Goal: Task Accomplishment & Management: Manage account settings

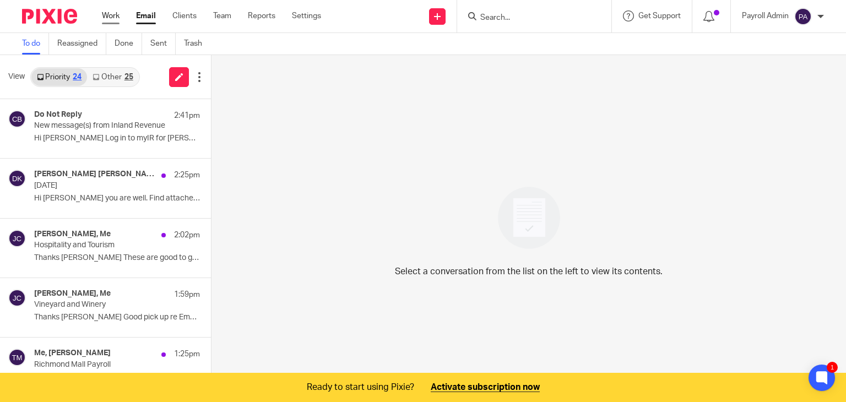
click at [112, 13] on link "Work" at bounding box center [111, 15] width 18 height 11
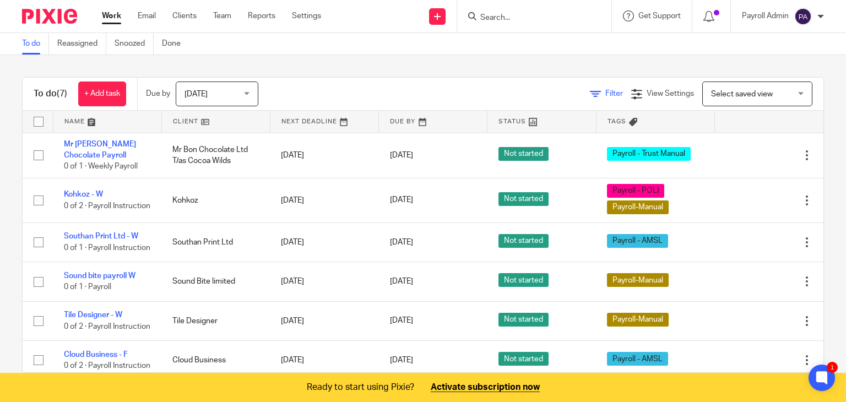
click at [605, 92] on span "Filter" at bounding box center [614, 94] width 18 height 8
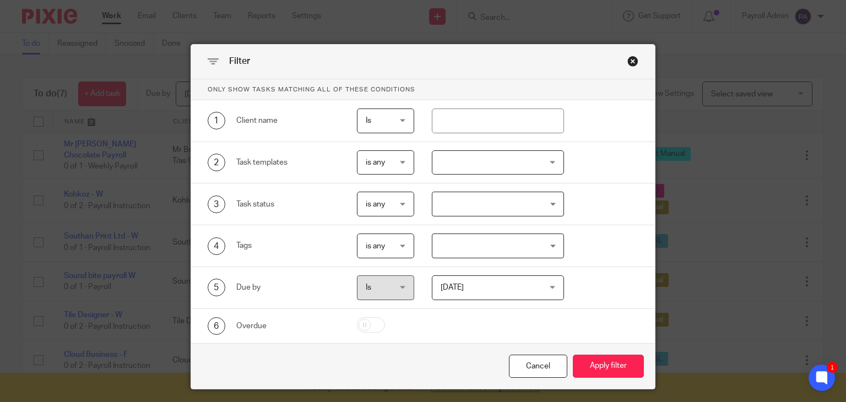
click at [547, 246] on input "Search for option" at bounding box center [495, 245] width 124 height 19
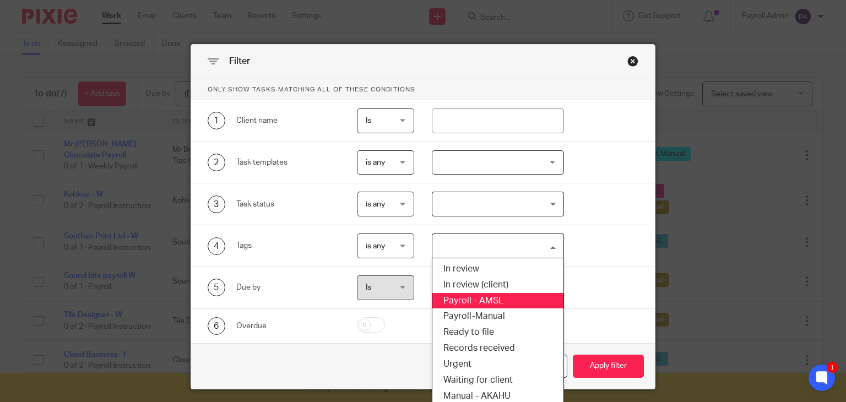
click at [486, 299] on li "Payroll - AMSL" at bounding box center [497, 301] width 131 height 16
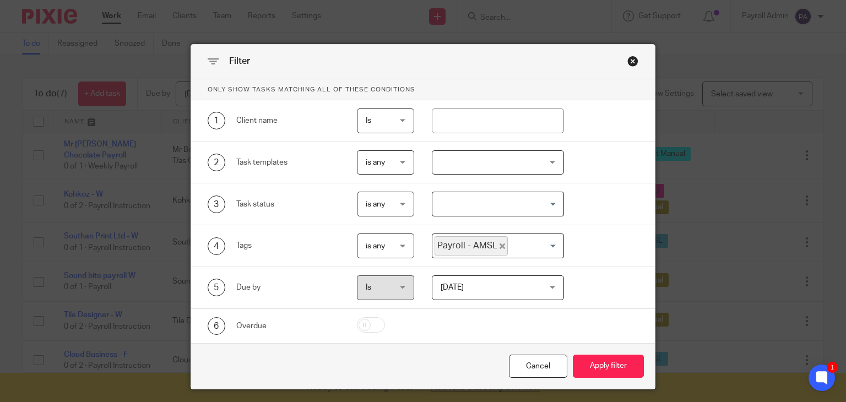
click at [549, 244] on input "Search for option" at bounding box center [533, 245] width 48 height 19
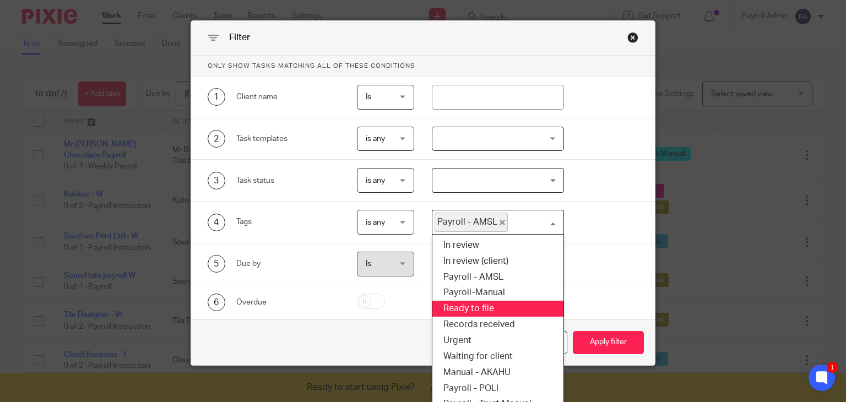
scroll to position [36, 0]
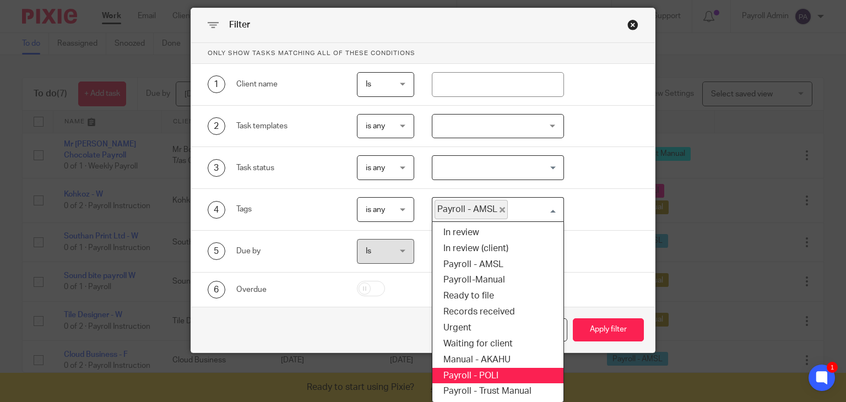
click at [489, 368] on li "Payroll - POLI" at bounding box center [497, 376] width 131 height 16
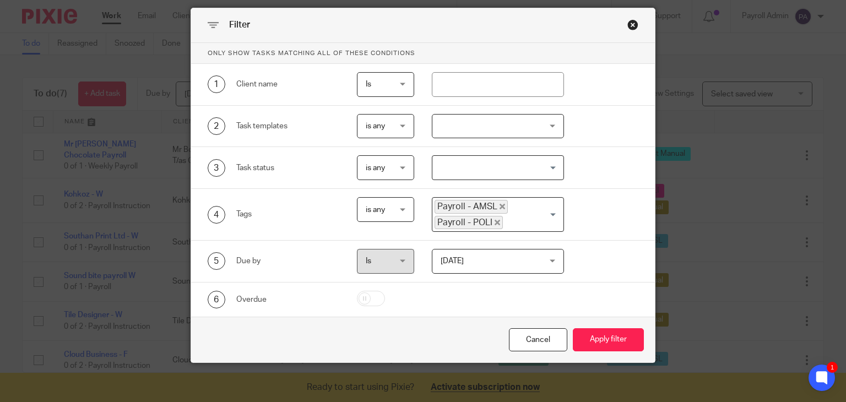
click at [551, 216] on input "Search for option" at bounding box center [530, 222] width 53 height 13
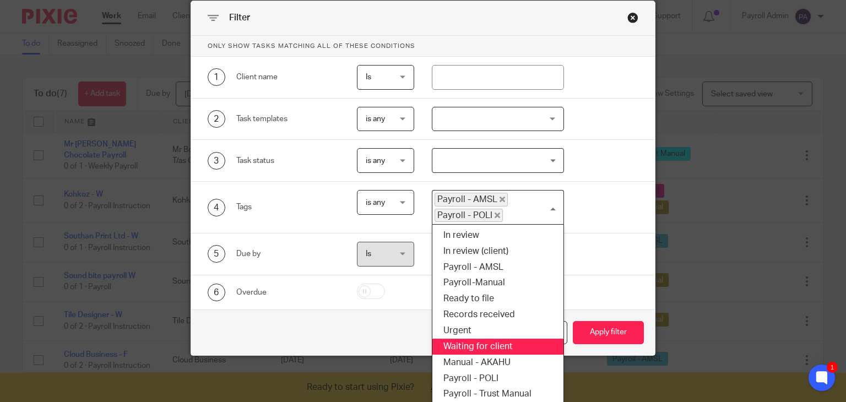
scroll to position [46, 0]
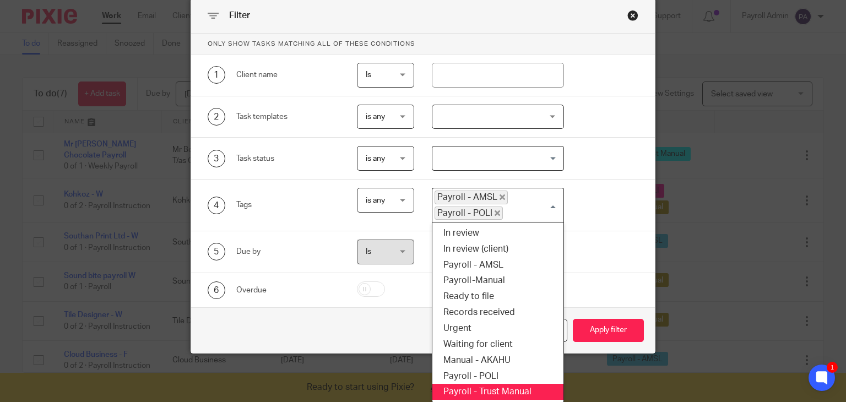
click at [503, 388] on li "Payroll - Trust Manual" at bounding box center [497, 392] width 131 height 16
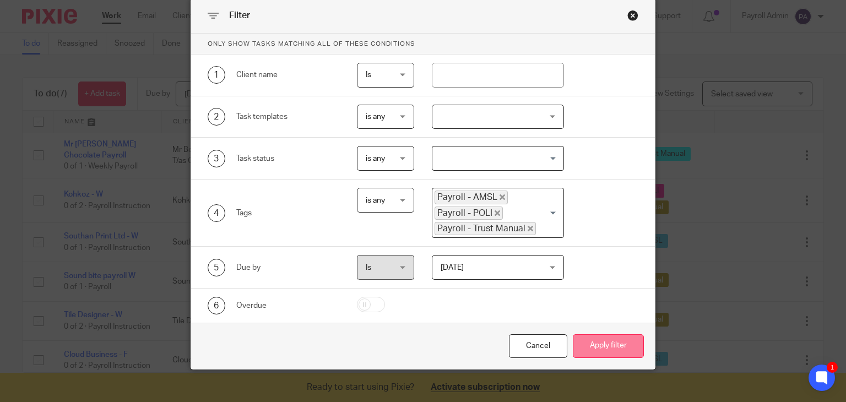
click at [603, 342] on button "Apply filter" at bounding box center [608, 346] width 71 height 24
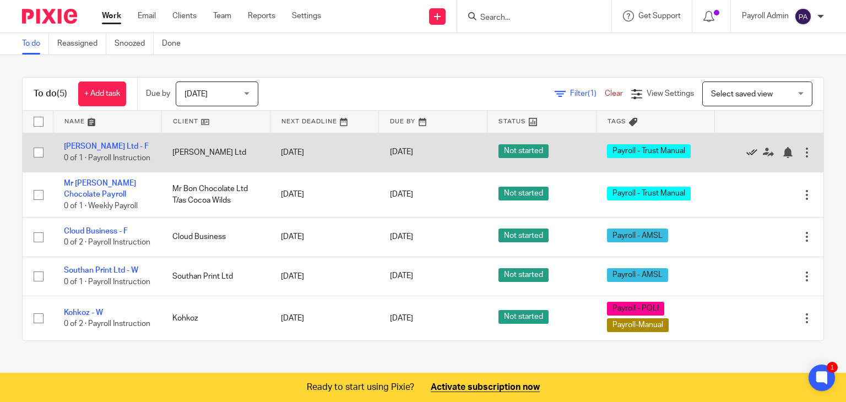
click at [746, 151] on icon at bounding box center [751, 152] width 11 height 11
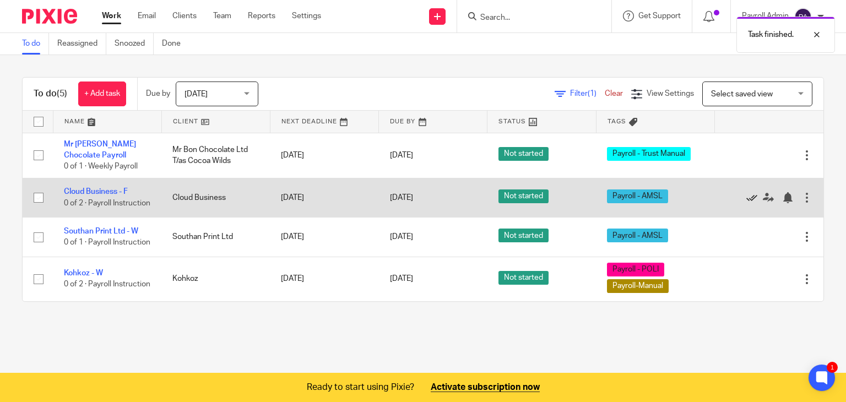
click at [746, 198] on icon at bounding box center [751, 197] width 11 height 11
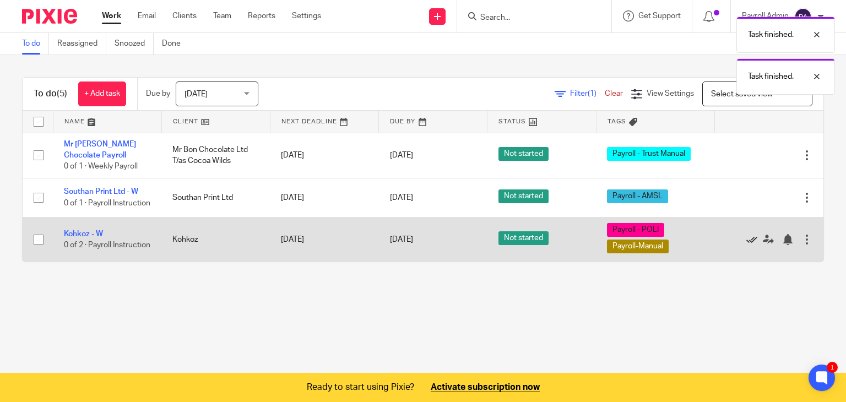
click at [746, 245] on icon at bounding box center [751, 239] width 11 height 11
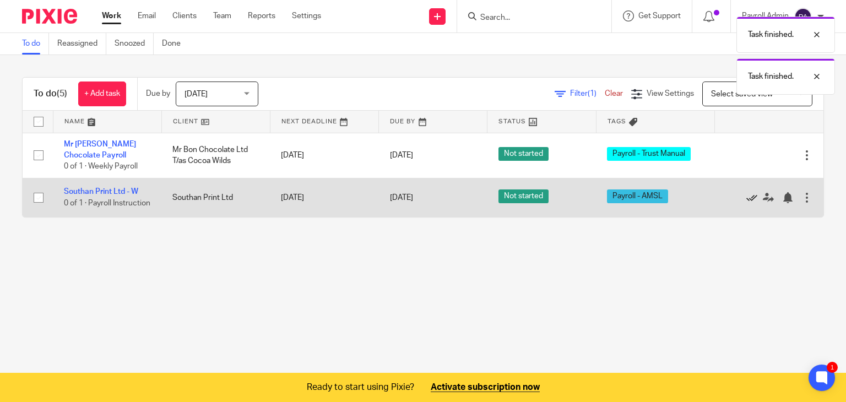
click at [746, 196] on icon at bounding box center [751, 197] width 11 height 11
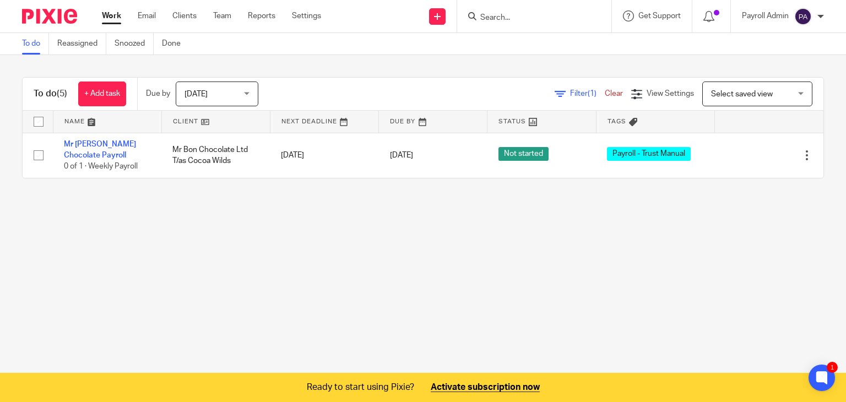
click at [604, 93] on link "Clear" at bounding box center [613, 94] width 18 height 8
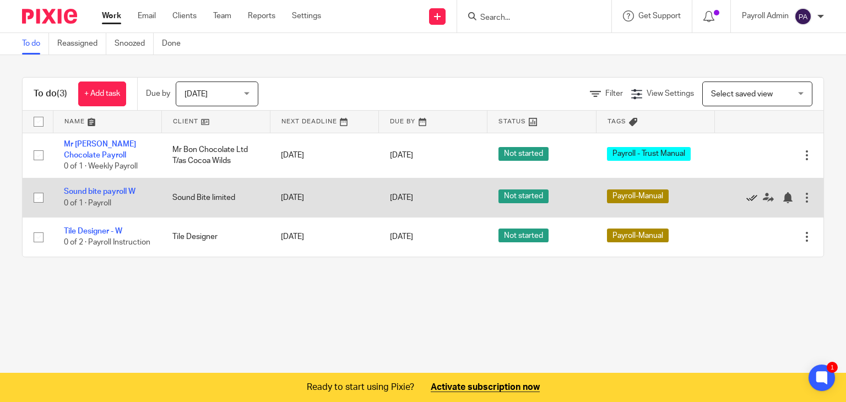
click at [746, 198] on icon at bounding box center [751, 197] width 11 height 11
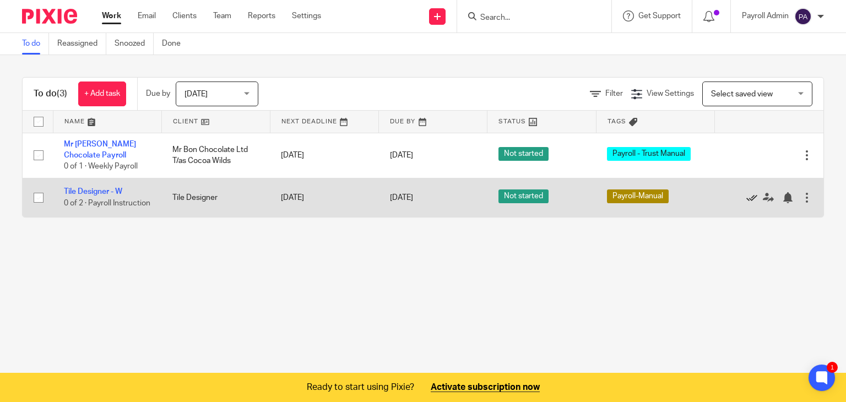
click at [746, 197] on icon at bounding box center [751, 197] width 11 height 11
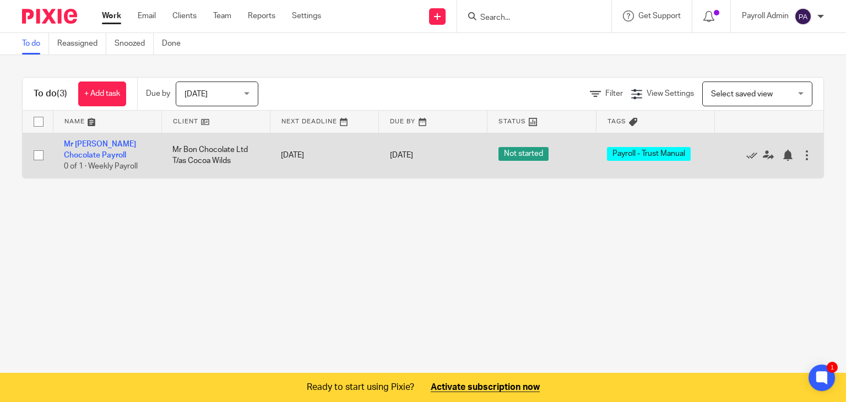
click at [736, 148] on div "Edit task Delete" at bounding box center [769, 155] width 86 height 28
click at [746, 154] on icon at bounding box center [751, 155] width 11 height 11
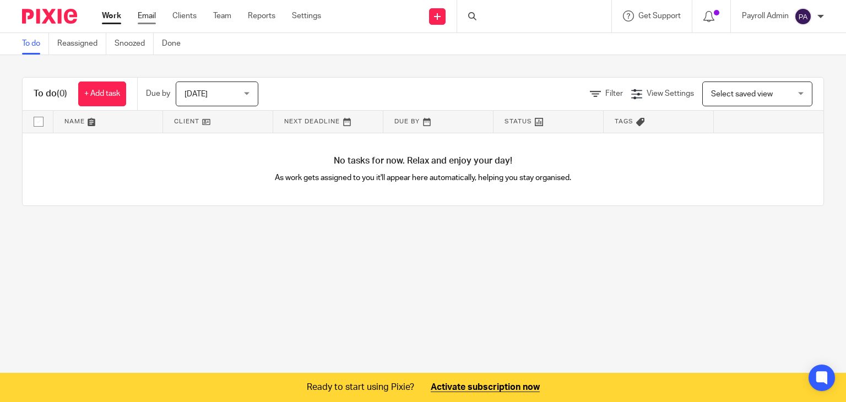
click at [150, 16] on link "Email" at bounding box center [147, 15] width 18 height 11
